Goal: Task Accomplishment & Management: Manage account settings

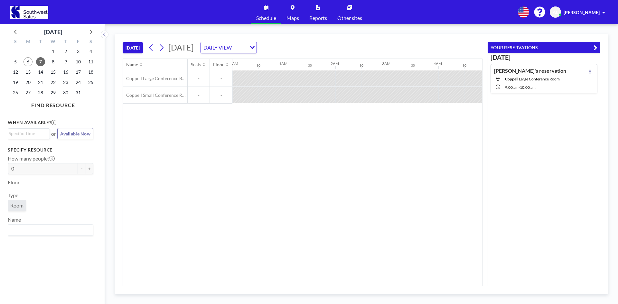
scroll to position [0, 386]
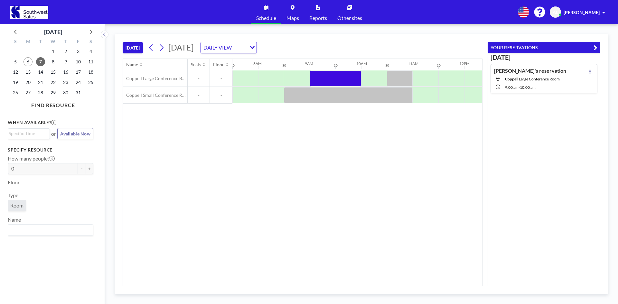
drag, startPoint x: 339, startPoint y: 149, endPoint x: 336, endPoint y: 146, distance: 4.1
click at [336, 146] on div "Name Seats Floor 12AM 30 1AM 30 2AM 30 3AM 30 4AM 30 5AM 30 6AM 30 7AM 30 8AM 3…" at bounding box center [302, 172] width 359 height 227
click at [185, 159] on div "Name Seats Floor 12AM 30 1AM 30 2AM 30 3AM 30 4AM 30 5AM 30 6AM 30 7AM 30 8AM 3…" at bounding box center [302, 172] width 359 height 227
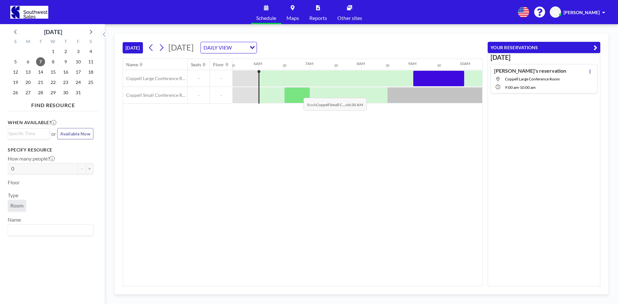
scroll to position [0, 283]
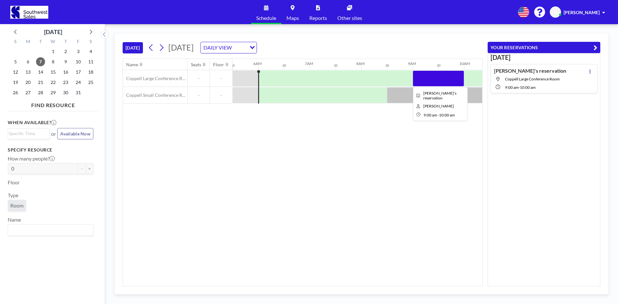
click at [449, 81] on div at bounding box center [438, 78] width 51 height 16
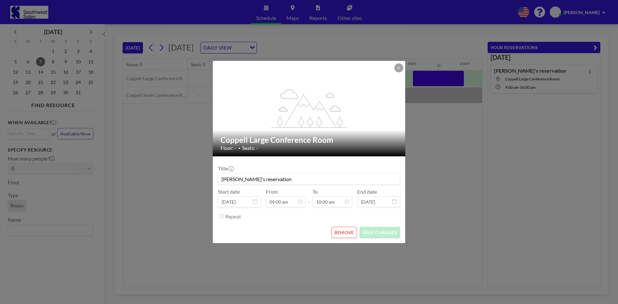
click at [340, 235] on button "REMOVE" at bounding box center [343, 232] width 25 height 11
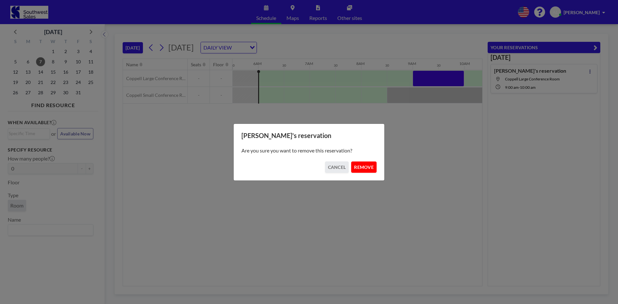
click at [364, 168] on button "REMOVE" at bounding box center [363, 167] width 25 height 11
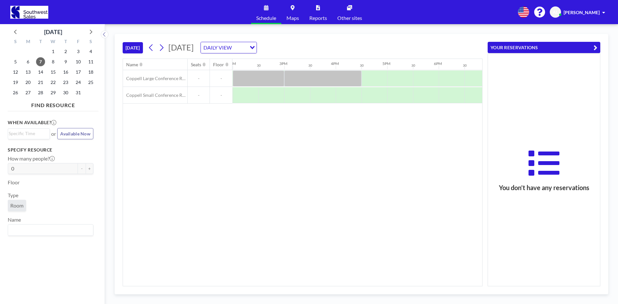
scroll to position [0, 718]
